Goal: Task Accomplishment & Management: Complete application form

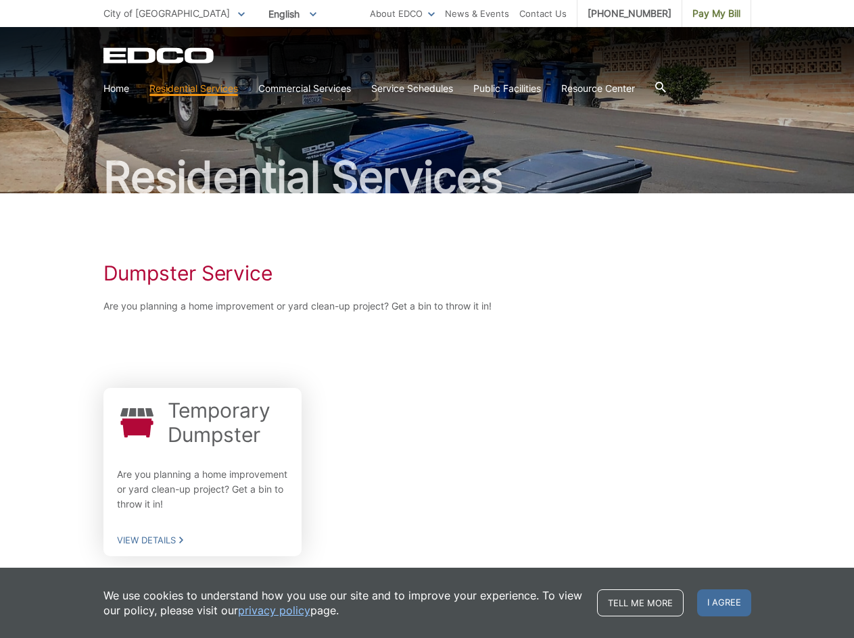
scroll to position [98, 0]
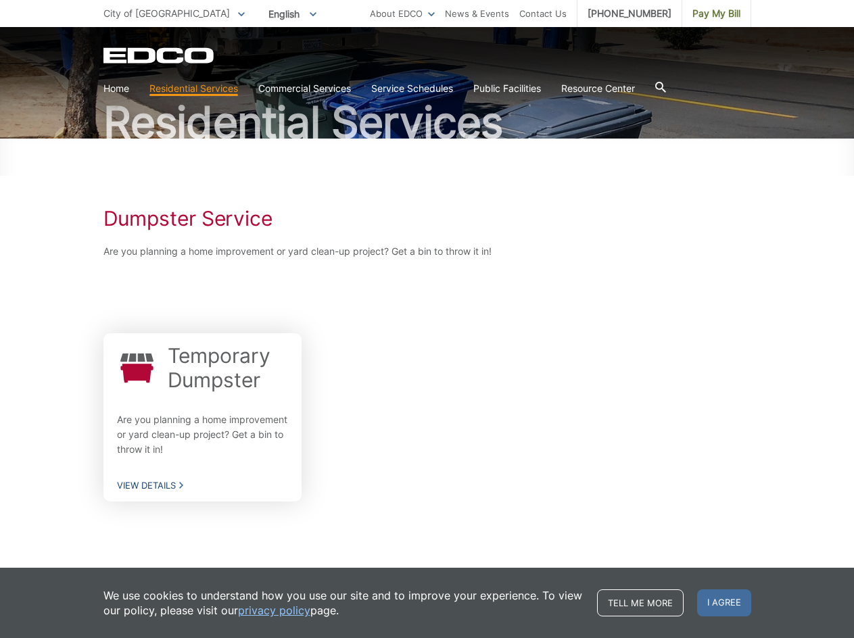
click at [163, 482] on span "View Details" at bounding box center [203, 485] width 172 height 12
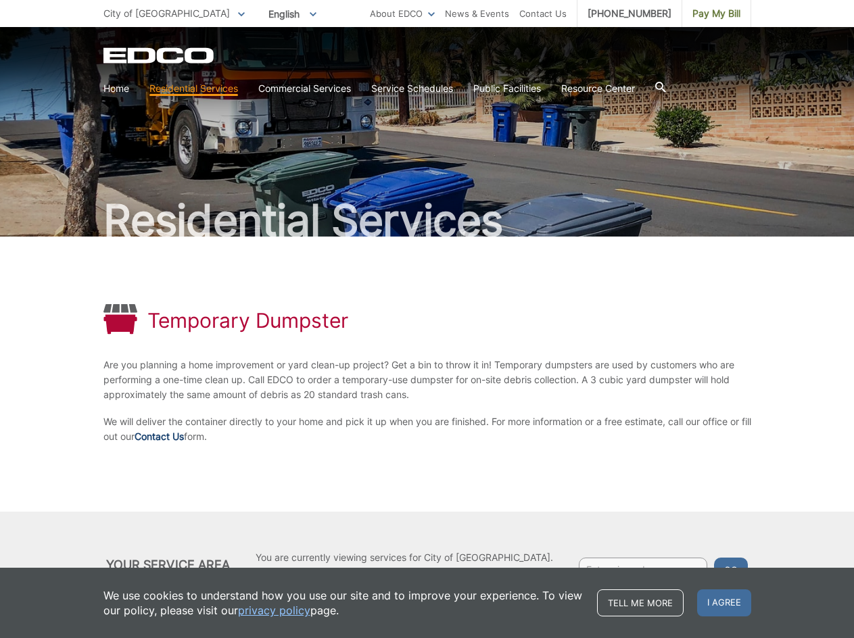
click at [169, 440] on link "Contact Us" at bounding box center [159, 436] width 49 height 15
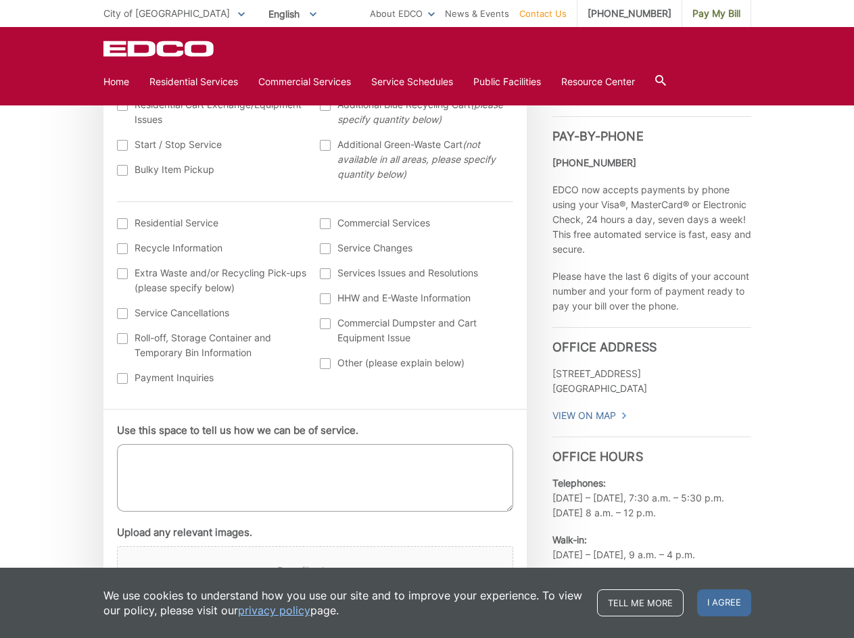
scroll to position [473, 0]
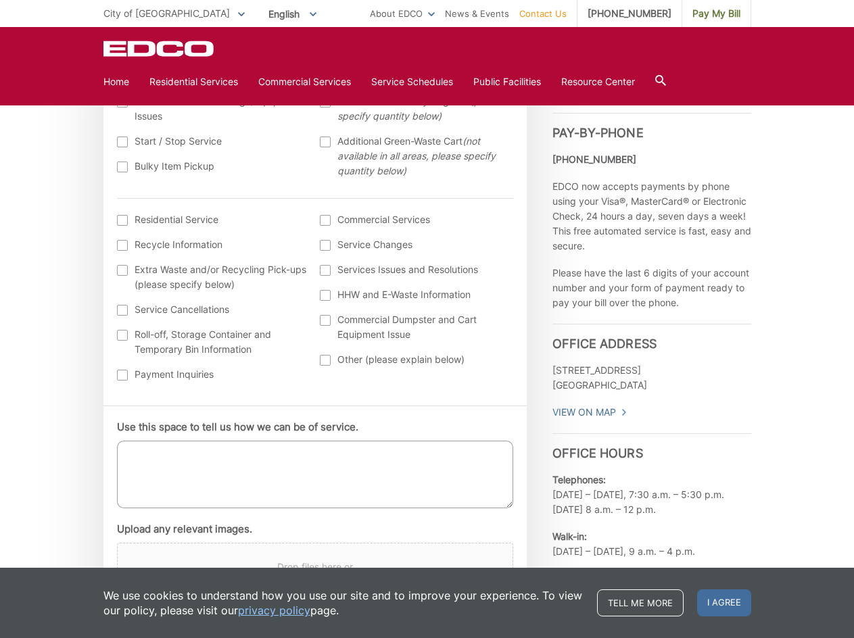
click at [328, 320] on div at bounding box center [325, 320] width 11 height 11
click at [0, 0] on input "Commercial Dumpster and Cart Equipment Issue" at bounding box center [0, 0] width 0 height 0
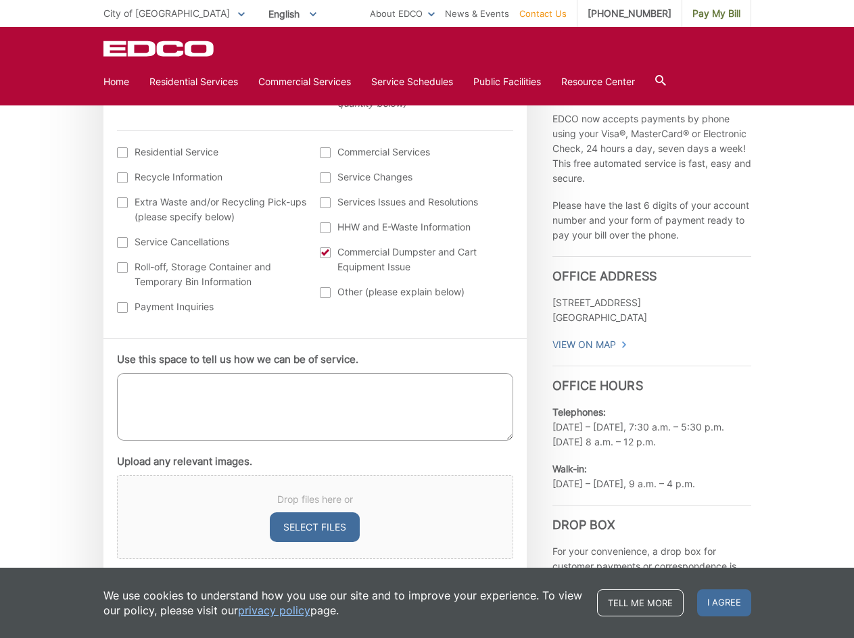
click at [326, 254] on div at bounding box center [325, 252] width 11 height 11
click at [0, 0] on input "Commercial Dumpster and Cart Equipment Issue" at bounding box center [0, 0] width 0 height 0
click at [322, 291] on div at bounding box center [325, 292] width 11 height 11
click at [0, 0] on input "Other (please explain below)" at bounding box center [0, 0] width 0 height 0
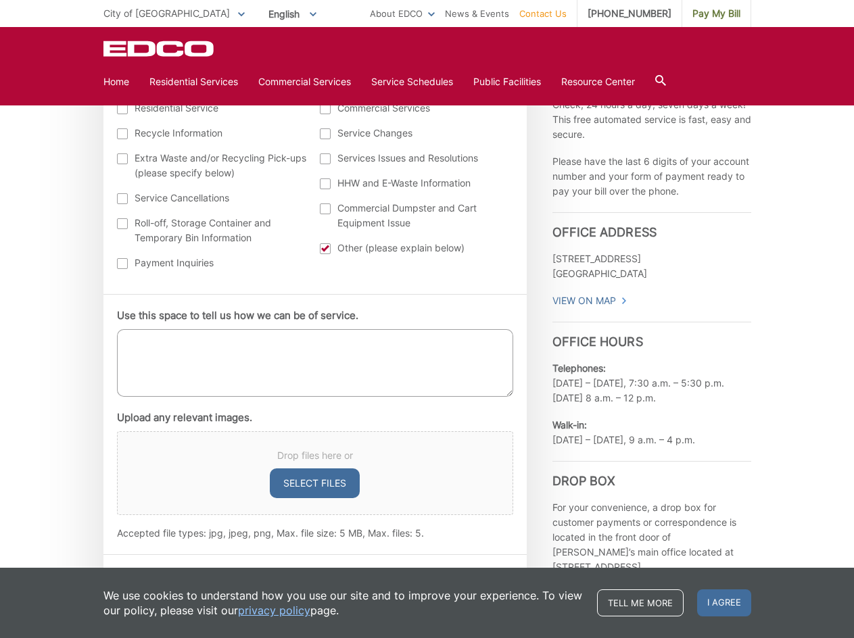
scroll to position [608, 0]
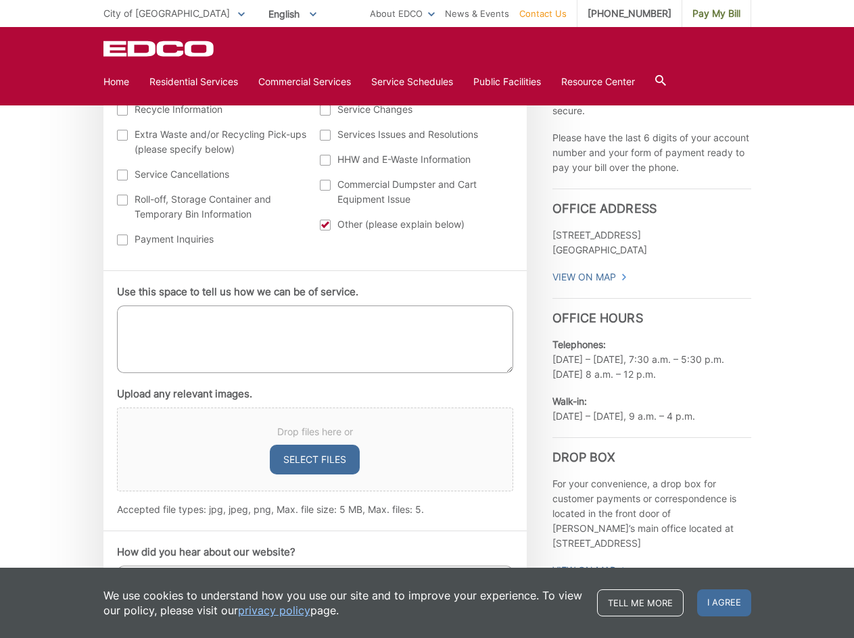
click at [178, 316] on textarea "Use this space to tell us how we can be of service." at bounding box center [315, 340] width 396 height 68
paste textarea "planning a home improvement or yard clean-up"
click at [130, 320] on textarea "planning a home improvement or yard clean-up" at bounding box center [315, 340] width 396 height 68
click at [311, 318] on textarea "We are planning a home improvement or yard clean-up" at bounding box center [315, 340] width 396 height 68
click at [152, 332] on textarea "We are planning a home improvement and yard clean-up. Can I please get a quote …" at bounding box center [315, 340] width 396 height 68
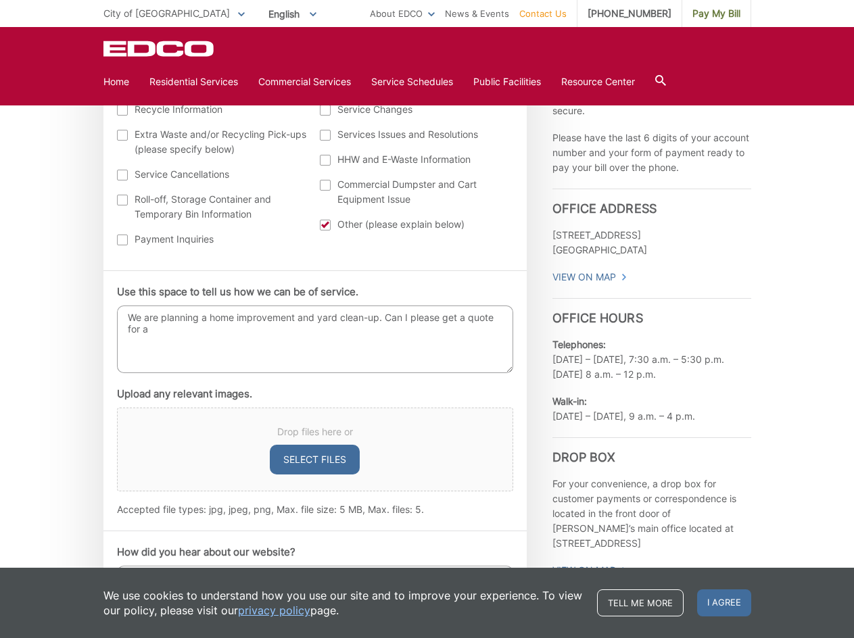
paste textarea "A 3 cubic yard dumpster"
click at [160, 326] on textarea "We are planning a home improvement and yard clean-up. Can I please get a quote …" at bounding box center [315, 340] width 396 height 68
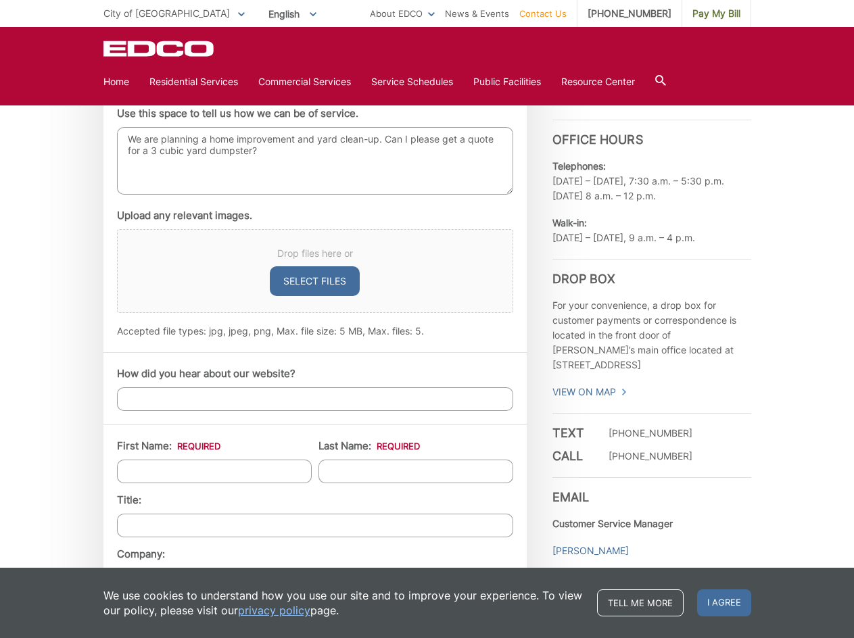
scroll to position [811, 0]
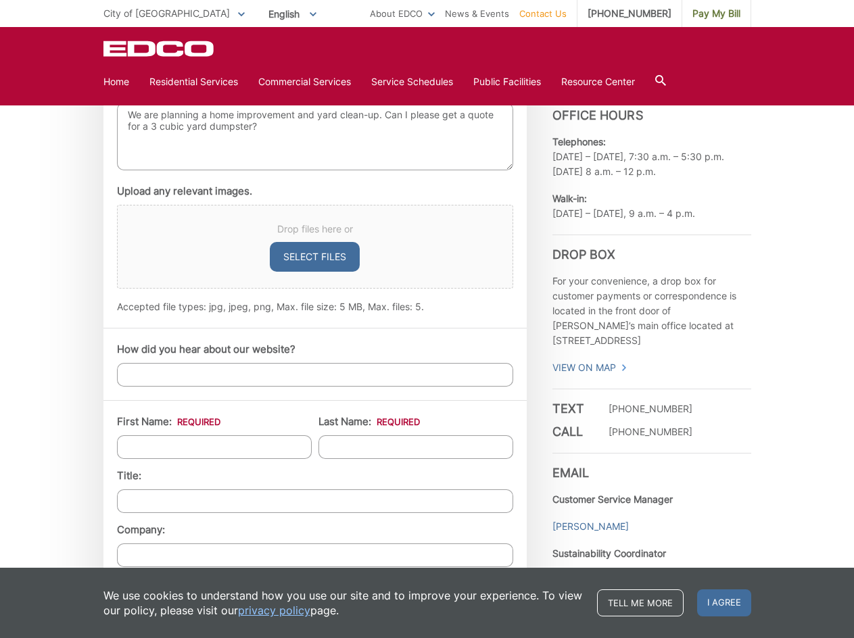
type textarea "We are planning a home improvement and yard clean-up. Can I please get a quote …"
click at [242, 370] on input "How did you hear about our website?" at bounding box center [315, 375] width 396 height 24
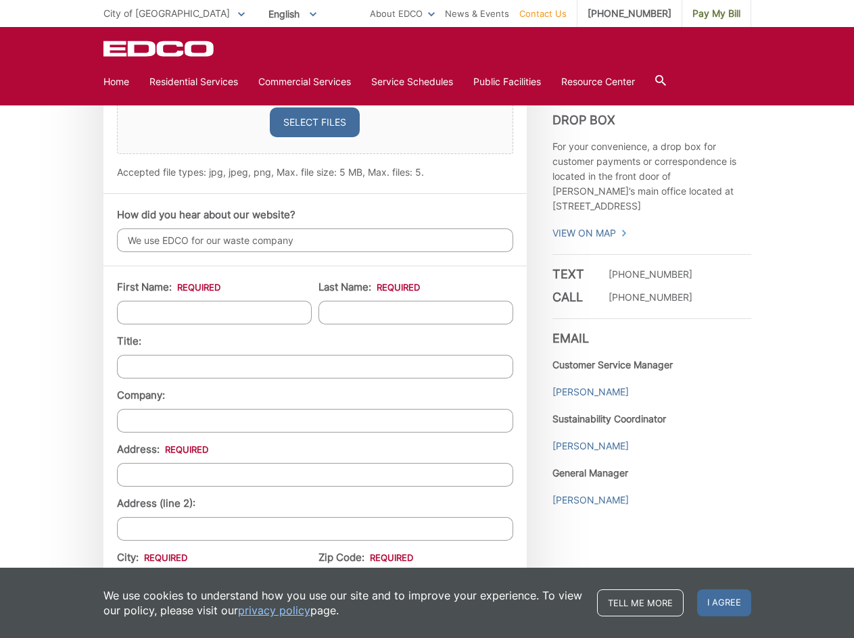
scroll to position [946, 0]
type input "We use EDCO for our waste company"
click at [224, 311] on input "First Name: *" at bounding box center [214, 312] width 195 height 24
type input "Isabel"
type input "Masias"
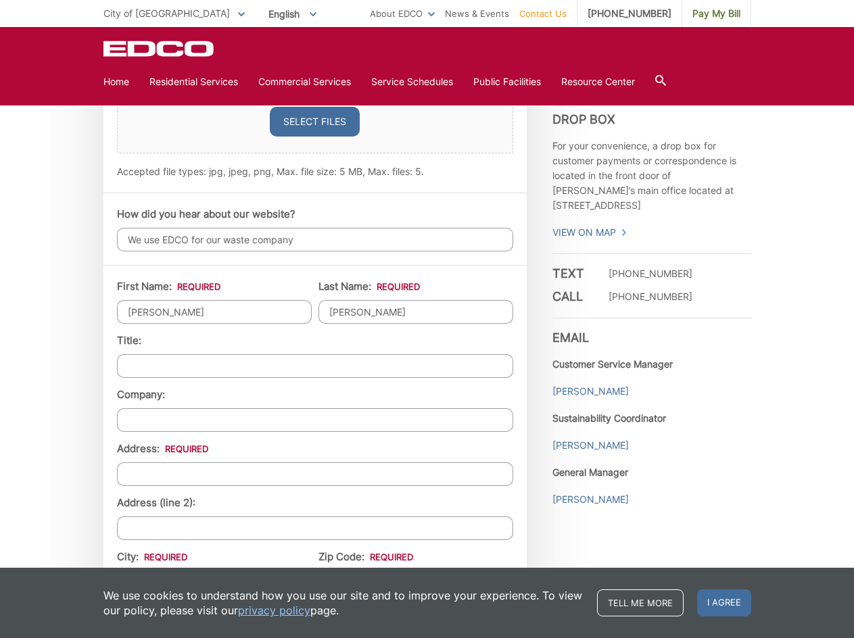
type input "1938 La Cresta Road"
type input "El Cajon"
type input "92021"
type input "6192498915"
type input "imasias85@gmail.com"
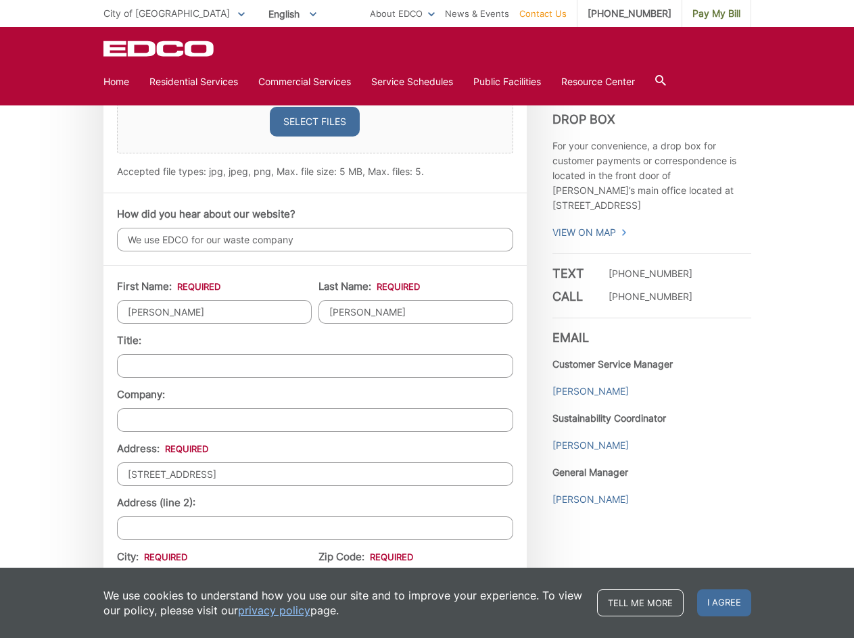
type input "imasias85@gmail.com"
type input "(619) 249-8915"
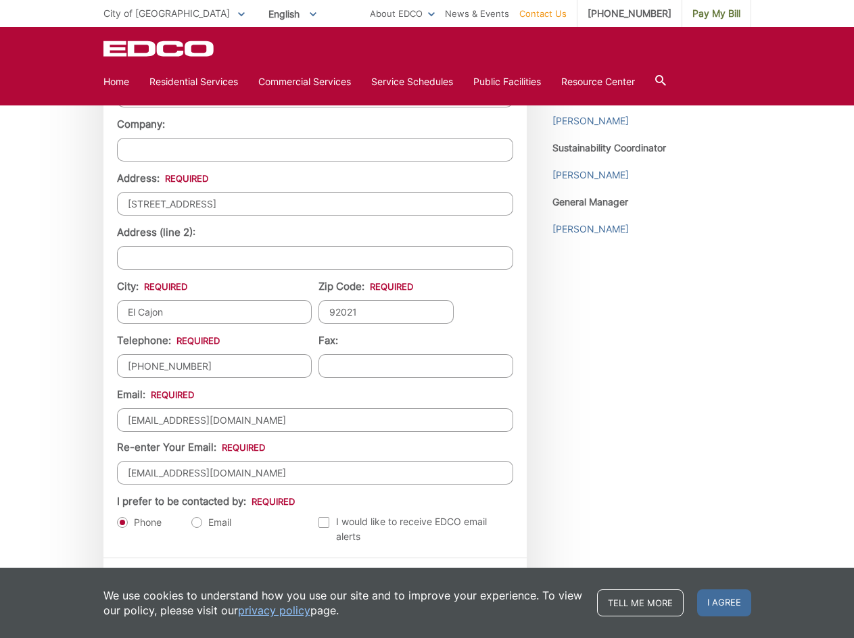
scroll to position [1284, 0]
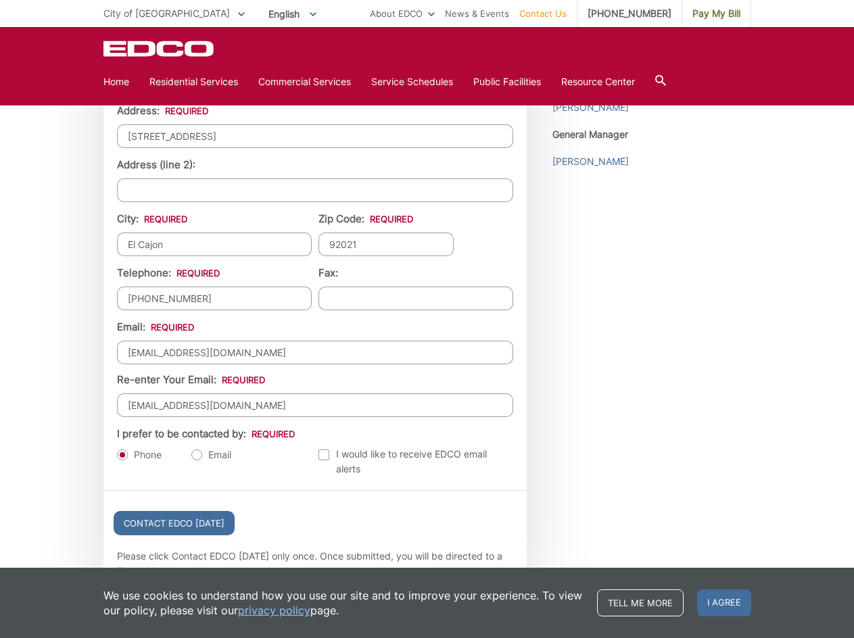
click at [196, 454] on label "Email" at bounding box center [211, 455] width 40 height 14
radio input "true"
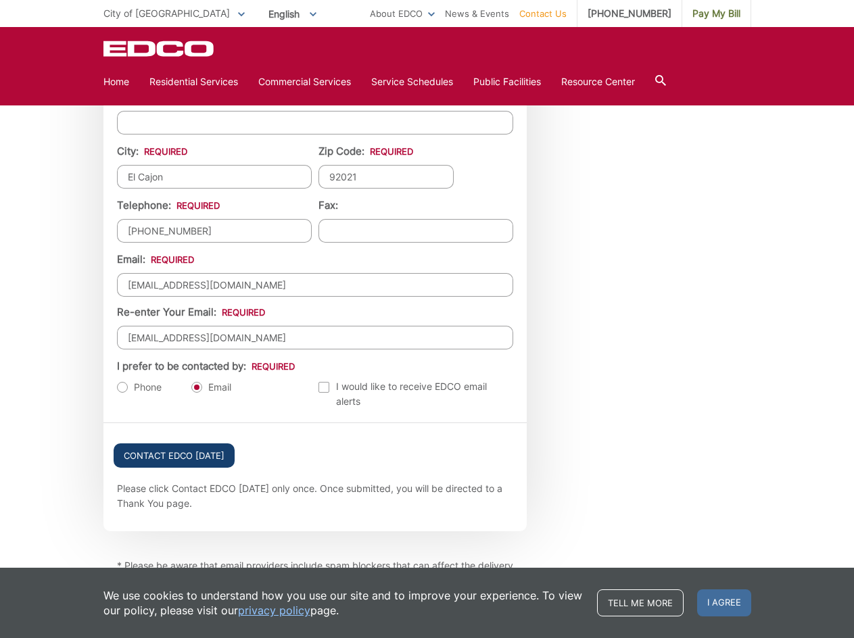
click at [191, 454] on input "Contact EDCO Today" at bounding box center [174, 455] width 121 height 24
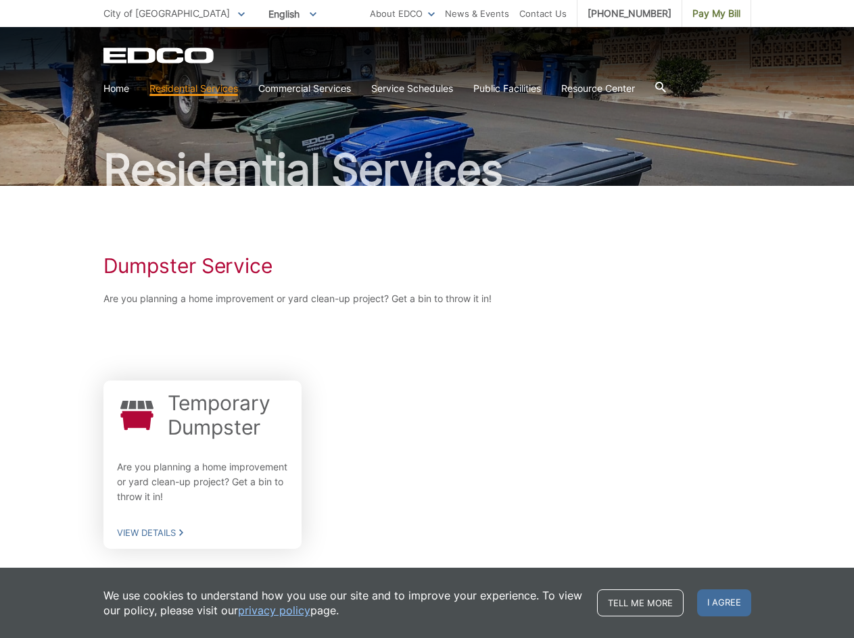
scroll to position [98, 0]
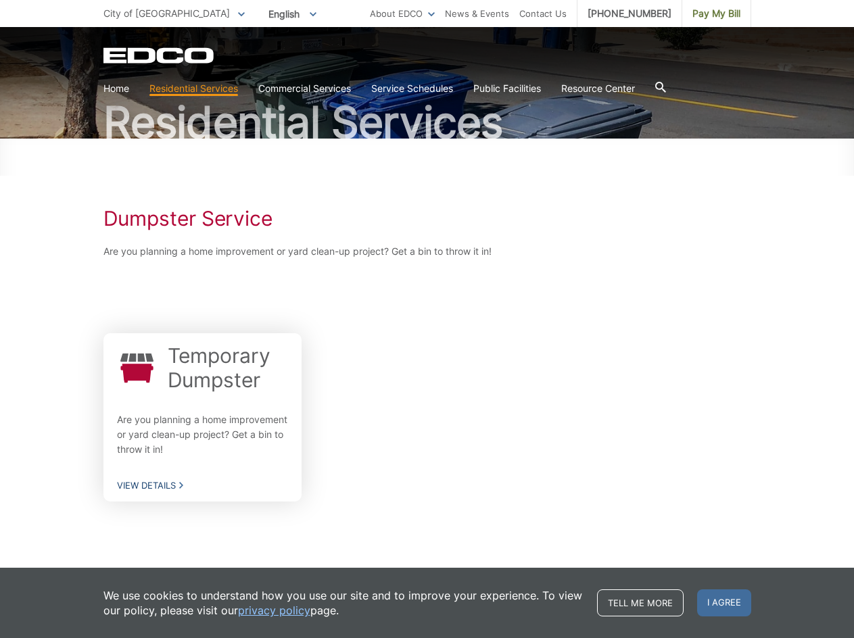
click at [160, 483] on span "View Details" at bounding box center [203, 485] width 172 height 12
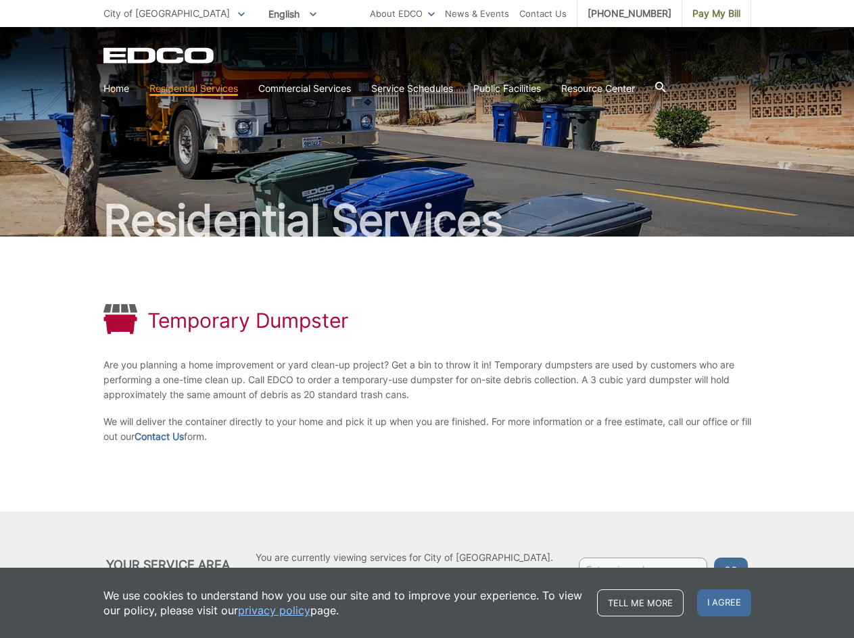
scroll to position [50, 0]
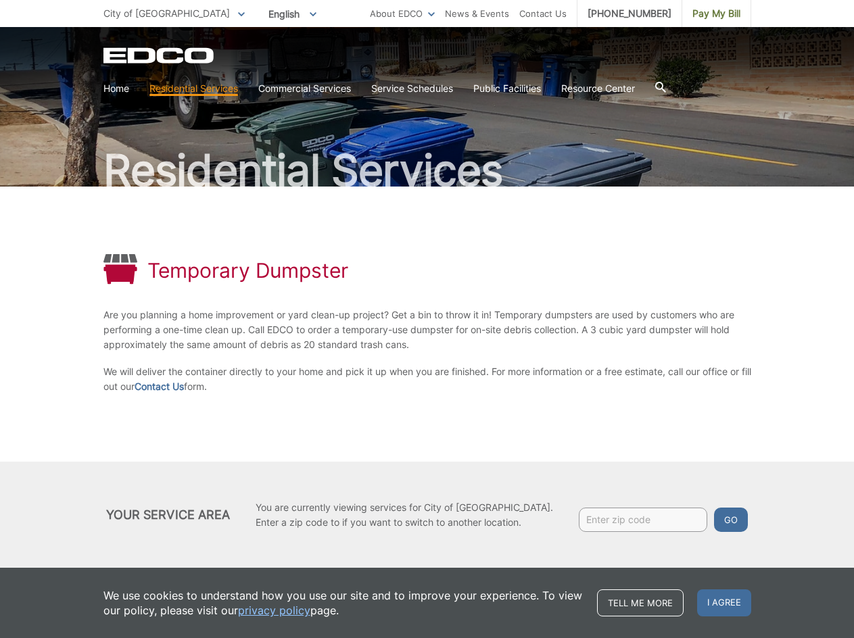
click at [622, 519] on input "Enter zip code" at bounding box center [643, 520] width 128 height 24
type input "92"
drag, startPoint x: 139, startPoint y: 314, endPoint x: 350, endPoint y: 312, distance: 211.6
click at [350, 312] on p "Are you planning a home improvement or yard clean-up project? Get a bin to thro…" at bounding box center [427, 330] width 648 height 45
copy p "planning a home improvement or yard clean-up"
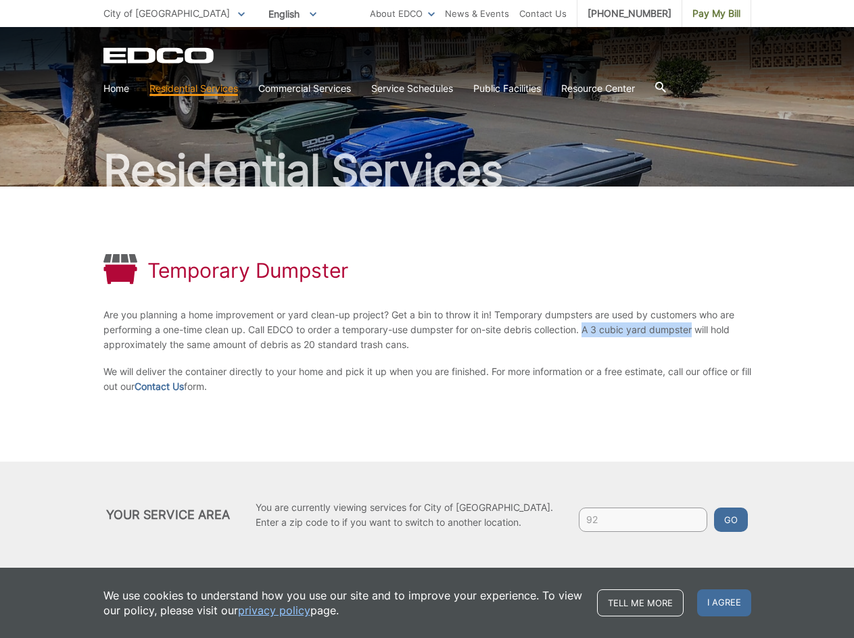
drag, startPoint x: 588, startPoint y: 331, endPoint x: 697, endPoint y: 332, distance: 108.8
click at [697, 332] on p "Are you planning a home improvement or yard clean-up project? Get a bin to thro…" at bounding box center [427, 330] width 648 height 45
copy p "A 3 cubic yard dumpster"
